Goal: Navigation & Orientation: Find specific page/section

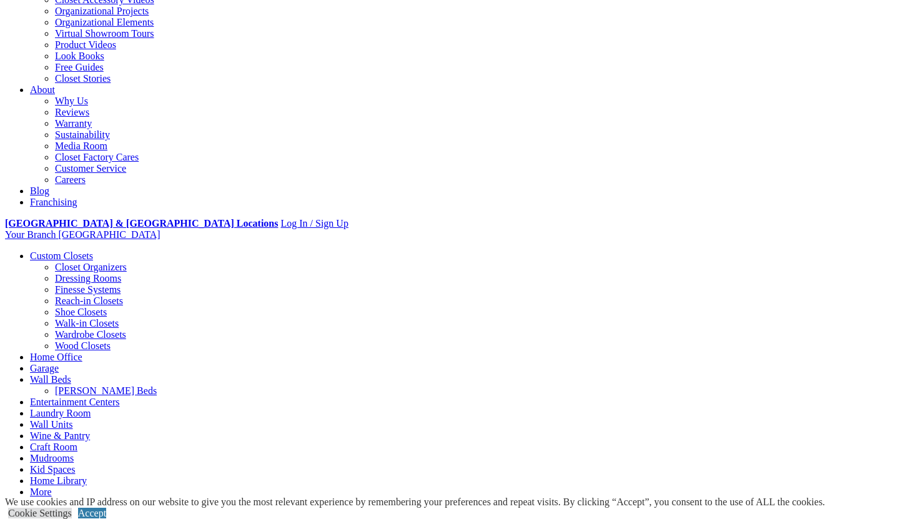
scroll to position [268, 0]
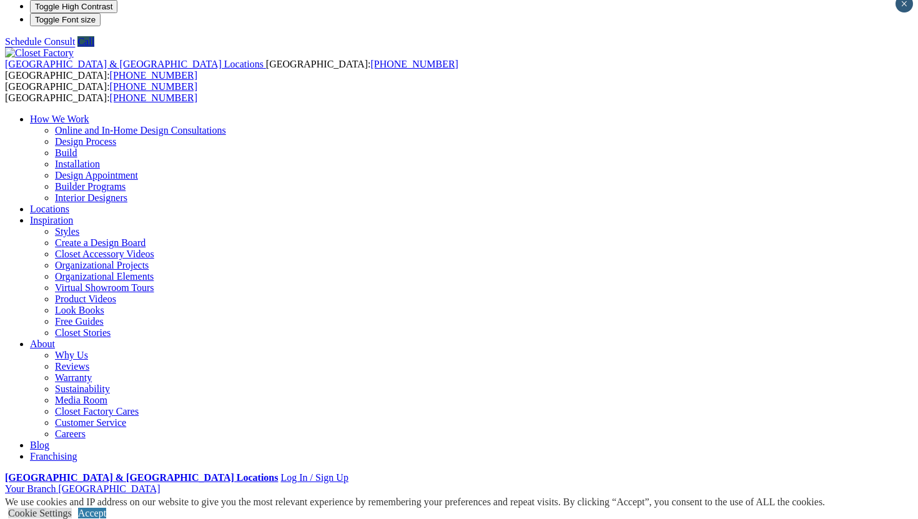
scroll to position [0, 0]
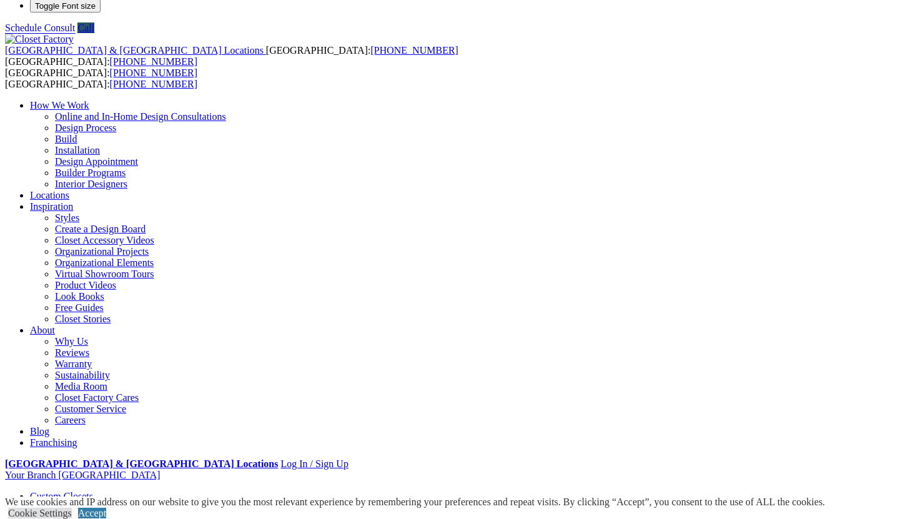
scroll to position [30, 0]
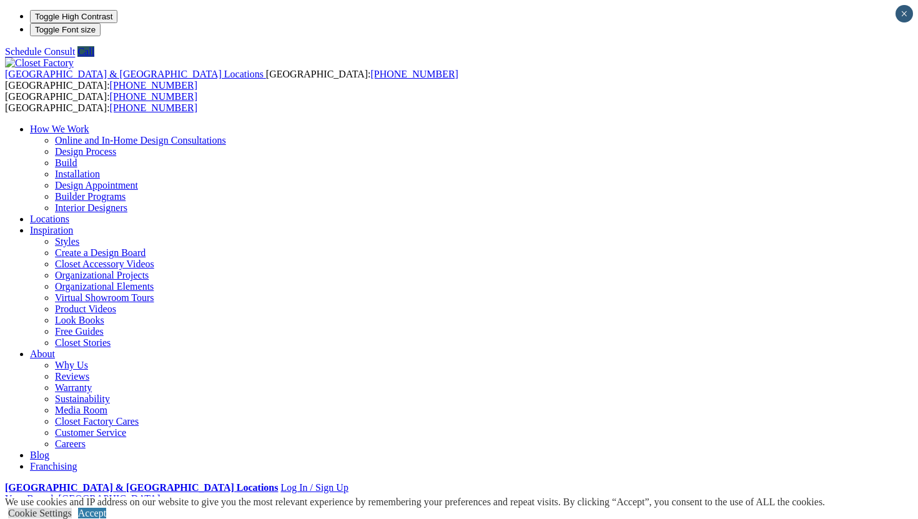
click at [872, 493] on li "Your Branch Louisville ZIP code *" at bounding box center [459, 498] width 908 height 11
